Goal: Task Accomplishment & Management: Manage account settings

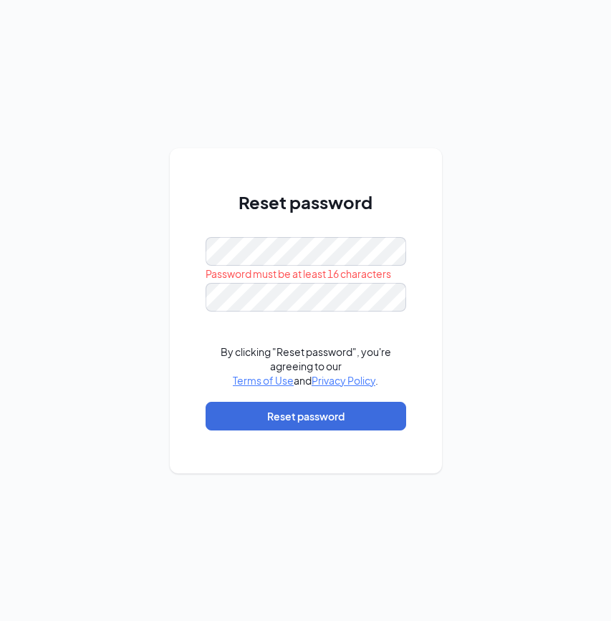
click at [188, 334] on div "Reset password Password must be at least 16 characters By clicking "Reset passw…" at bounding box center [306, 310] width 272 height 325
click at [174, 387] on div "Reset password Password must be at least 16 characters By clicking "Reset passw…" at bounding box center [306, 310] width 272 height 325
click at [191, 330] on div "Reset password This field is required Please input the password By clicking "Re…" at bounding box center [306, 310] width 272 height 325
click at [335, 314] on div "Please input the password" at bounding box center [306, 320] width 201 height 16
click at [217, 398] on form "This field is required Please input the password By clicking "Reset password", …" at bounding box center [306, 341] width 201 height 208
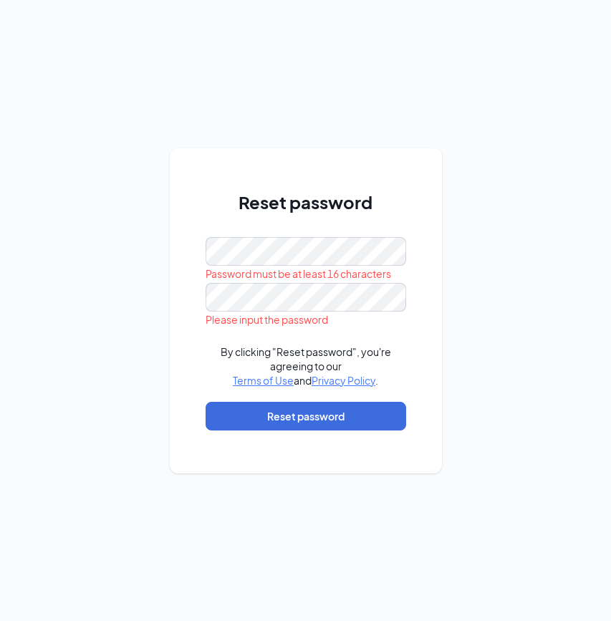
click at [209, 312] on div "Please input the password" at bounding box center [306, 320] width 201 height 16
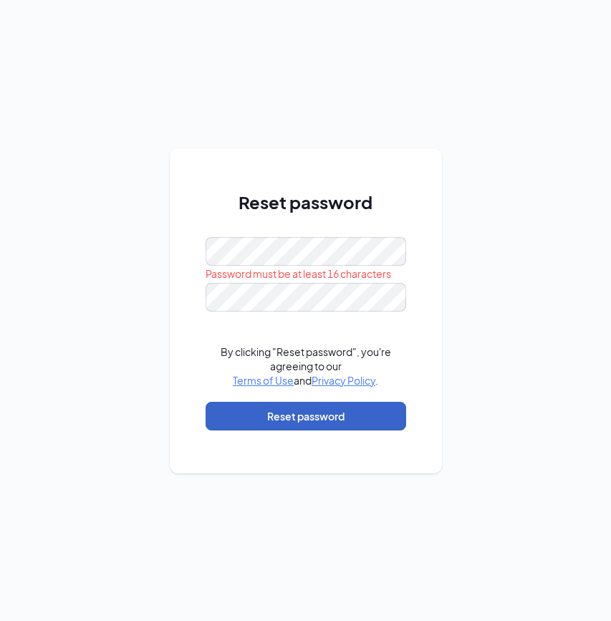
click at [289, 418] on button "Reset password" at bounding box center [306, 416] width 201 height 29
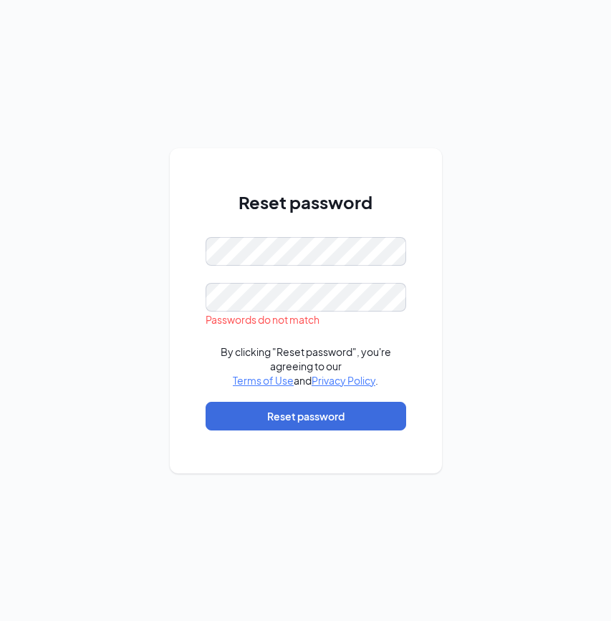
click at [188, 419] on div "Reset password Passwords do not match By clicking "Reset password", you're agre…" at bounding box center [306, 310] width 272 height 325
click at [171, 347] on div "Reset password By clicking "Reset password", you're agreeing to our Terms of Us…" at bounding box center [306, 310] width 272 height 325
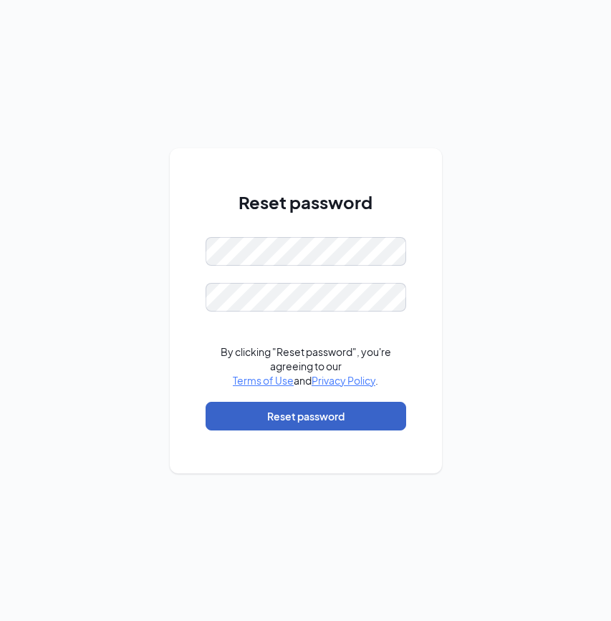
click at [269, 421] on button "Reset password" at bounding box center [306, 416] width 201 height 29
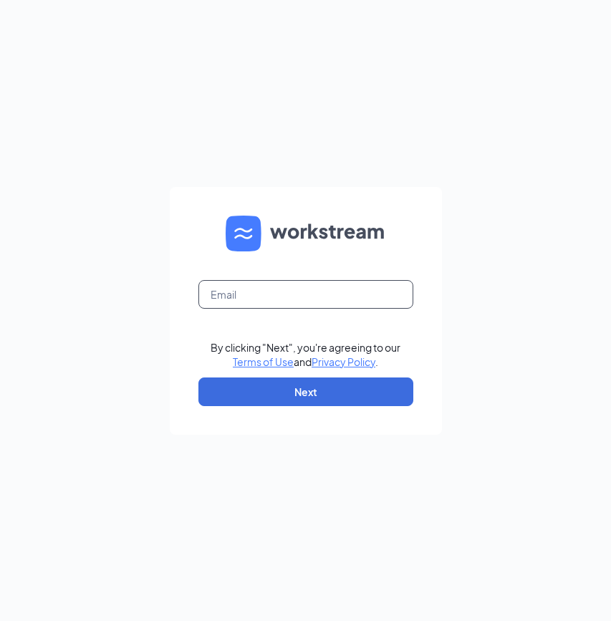
click at [272, 297] on input "text" at bounding box center [306, 294] width 215 height 29
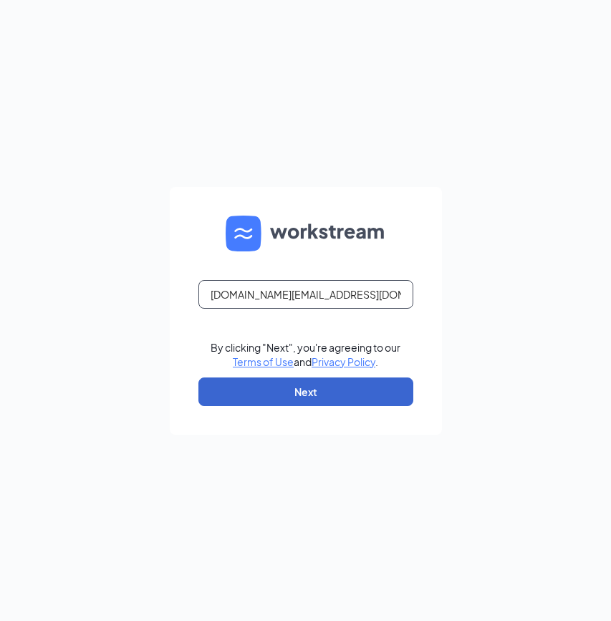
type input "[DOMAIN_NAME][EMAIL_ADDRESS][DOMAIN_NAME]"
click at [312, 393] on button "Next" at bounding box center [306, 392] width 215 height 29
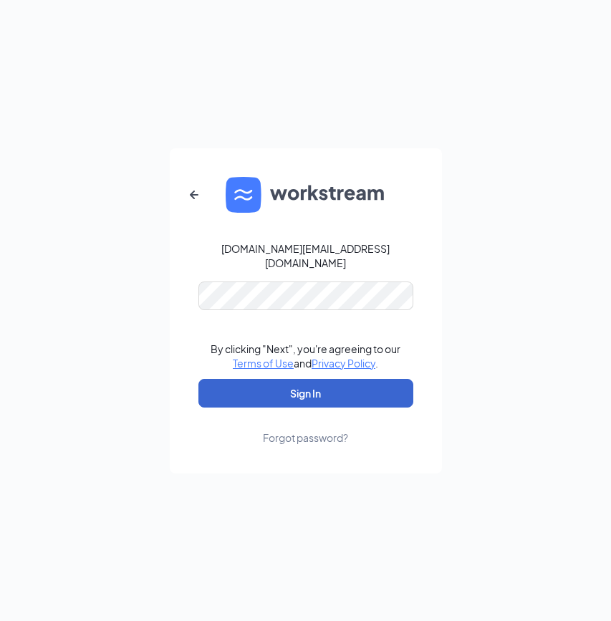
click at [251, 381] on button "Sign In" at bounding box center [306, 393] width 215 height 29
click at [227, 385] on button "Sign In" at bounding box center [306, 393] width 215 height 29
